Goal: Use online tool/utility: Utilize a website feature to perform a specific function

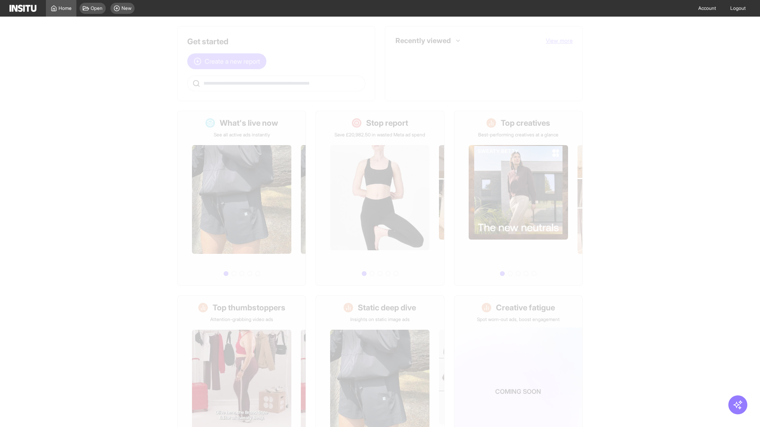
click at [229, 61] on span "Create a new report" at bounding box center [232, 61] width 55 height 9
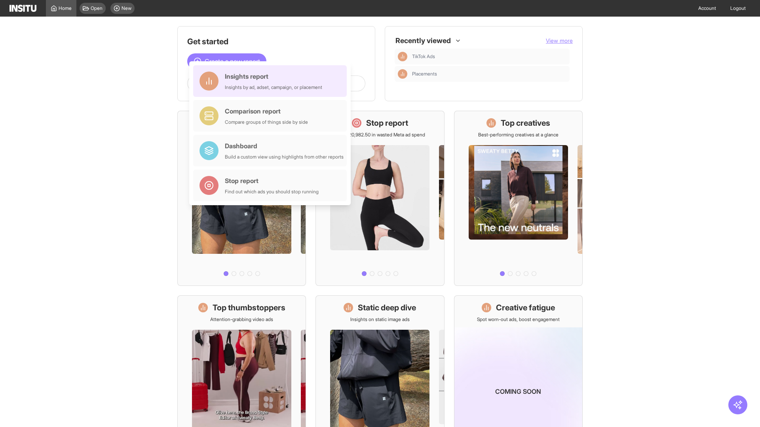
click at [272, 81] on div "Insights report Insights by ad, adset, campaign, or placement" at bounding box center [273, 81] width 97 height 19
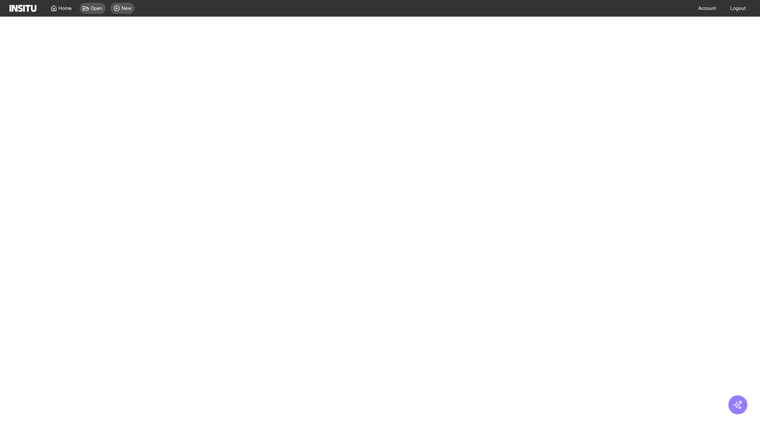
select select "**"
